Goal: Task Accomplishment & Management: Manage account settings

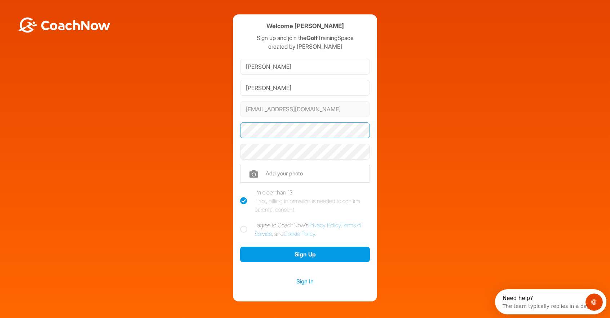
click at [0, 323] on com-1password-button at bounding box center [0, 324] width 0 height 0
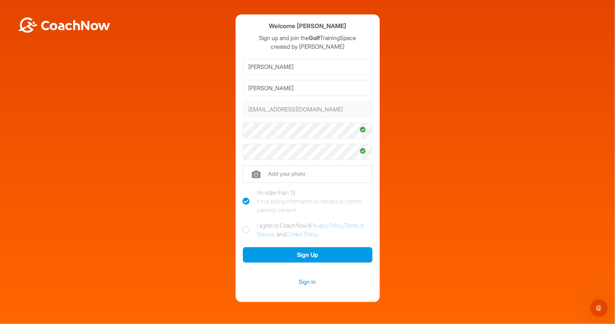
click at [244, 229] on icon at bounding box center [246, 229] width 7 height 7
click at [244, 226] on input "I agree to CoachNow's Privacy Policy , Terms of Service , and Cookie Policy ." at bounding box center [245, 223] width 5 height 5
checkbox input "true"
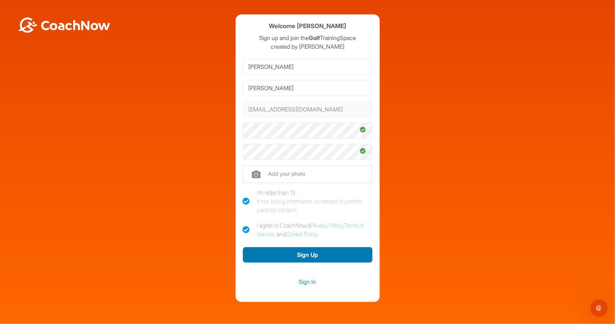
click at [309, 251] on button "Sign Up" at bounding box center [308, 255] width 130 height 16
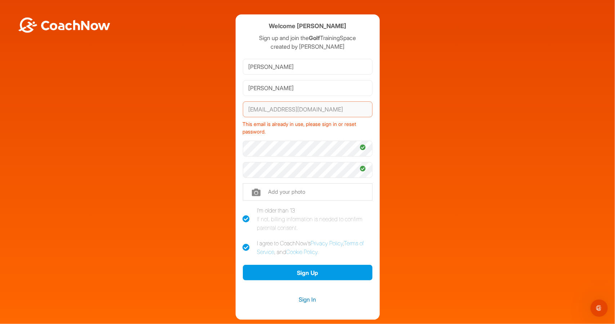
click at [303, 298] on link "Sign In" at bounding box center [308, 299] width 130 height 9
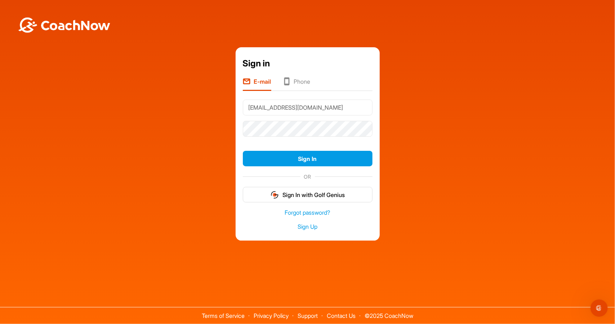
type input "akimball@larinconadacc.com"
click at [243, 151] on button "Sign In" at bounding box center [308, 159] width 130 height 16
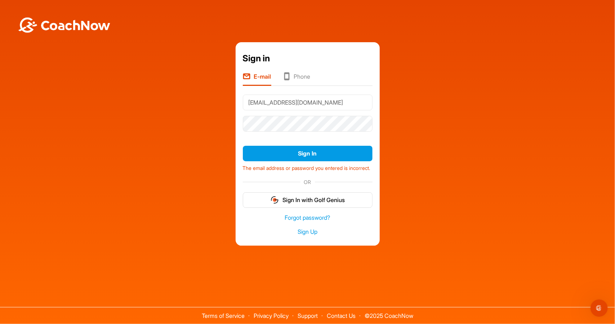
click at [368, 132] on form "akimball@larinconadacc.com Sign In The email address or password you entered is…" at bounding box center [308, 150] width 130 height 116
click at [304, 220] on link "Forgot password?" at bounding box center [308, 217] width 130 height 8
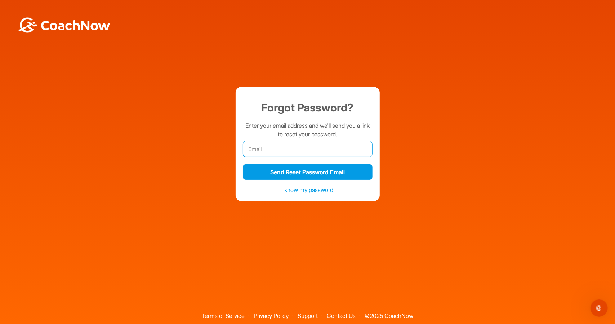
click at [268, 152] on input "email" at bounding box center [308, 149] width 130 height 16
type input "akimball@larinconadacc.com"
click at [243, 164] on button "Send Reset Password Email" at bounding box center [308, 172] width 130 height 16
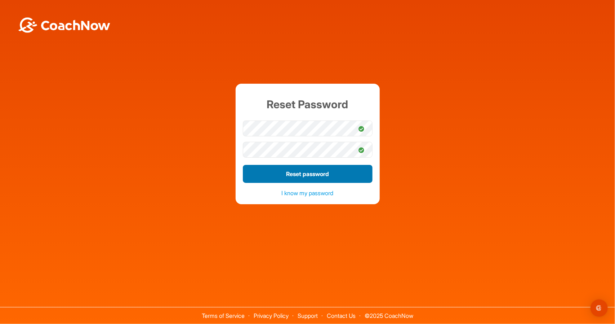
click at [305, 171] on button "Reset password" at bounding box center [308, 174] width 130 height 18
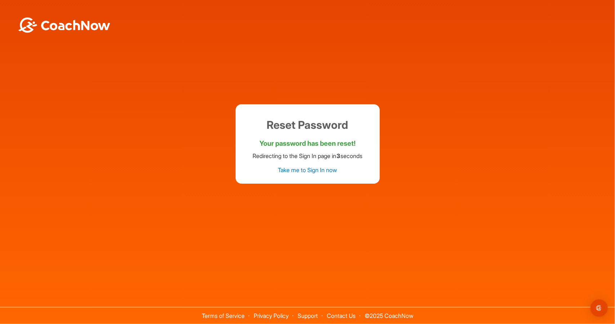
click at [296, 169] on link "Take me to Sign In now" at bounding box center [307, 169] width 59 height 7
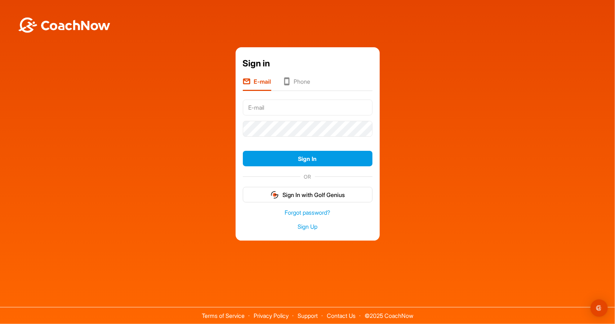
type input "akimball@larinconadacc.com"
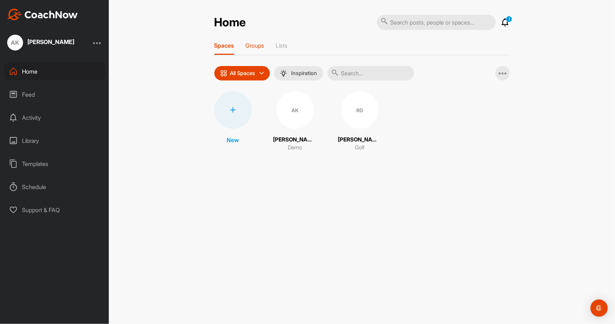
click at [253, 46] on p "Groups" at bounding box center [255, 45] width 19 height 7
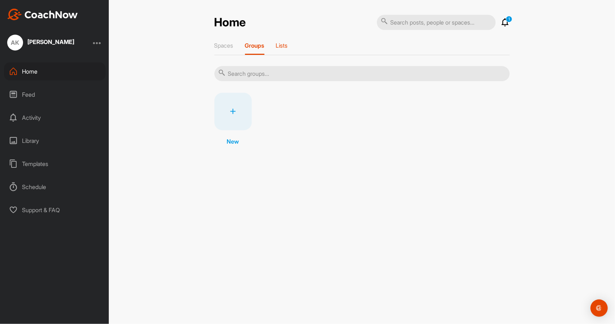
click at [282, 44] on p "Lists" at bounding box center [282, 45] width 12 height 7
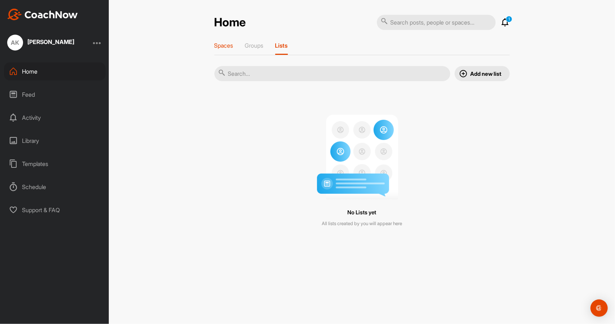
click at [233, 47] on p "Spaces" at bounding box center [224, 45] width 19 height 7
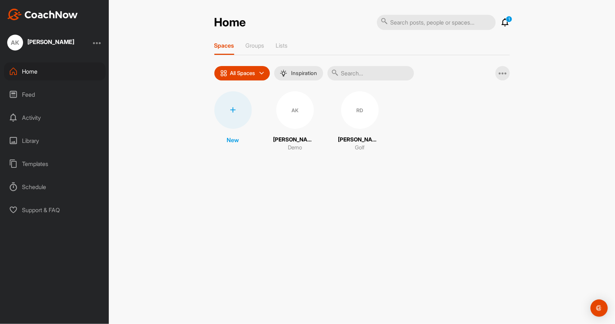
click at [508, 23] on icon at bounding box center [506, 22] width 9 height 9
click at [531, 62] on div "Home 1 Notifications Invitations No Notifications View All 1 Spaces Groups List…" at bounding box center [362, 162] width 507 height 324
